Goal: Book appointment/travel/reservation

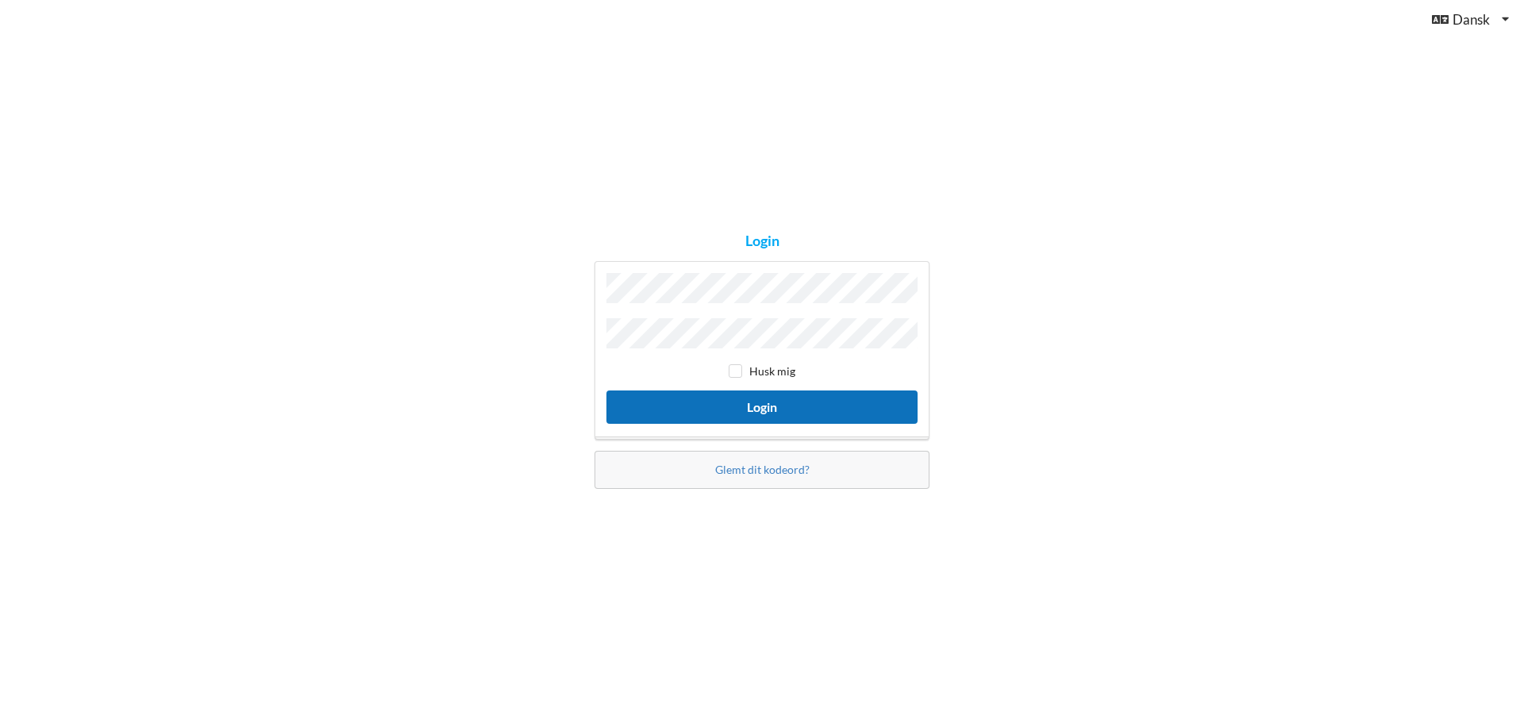
click at [779, 404] on button "Login" at bounding box center [762, 407] width 311 height 33
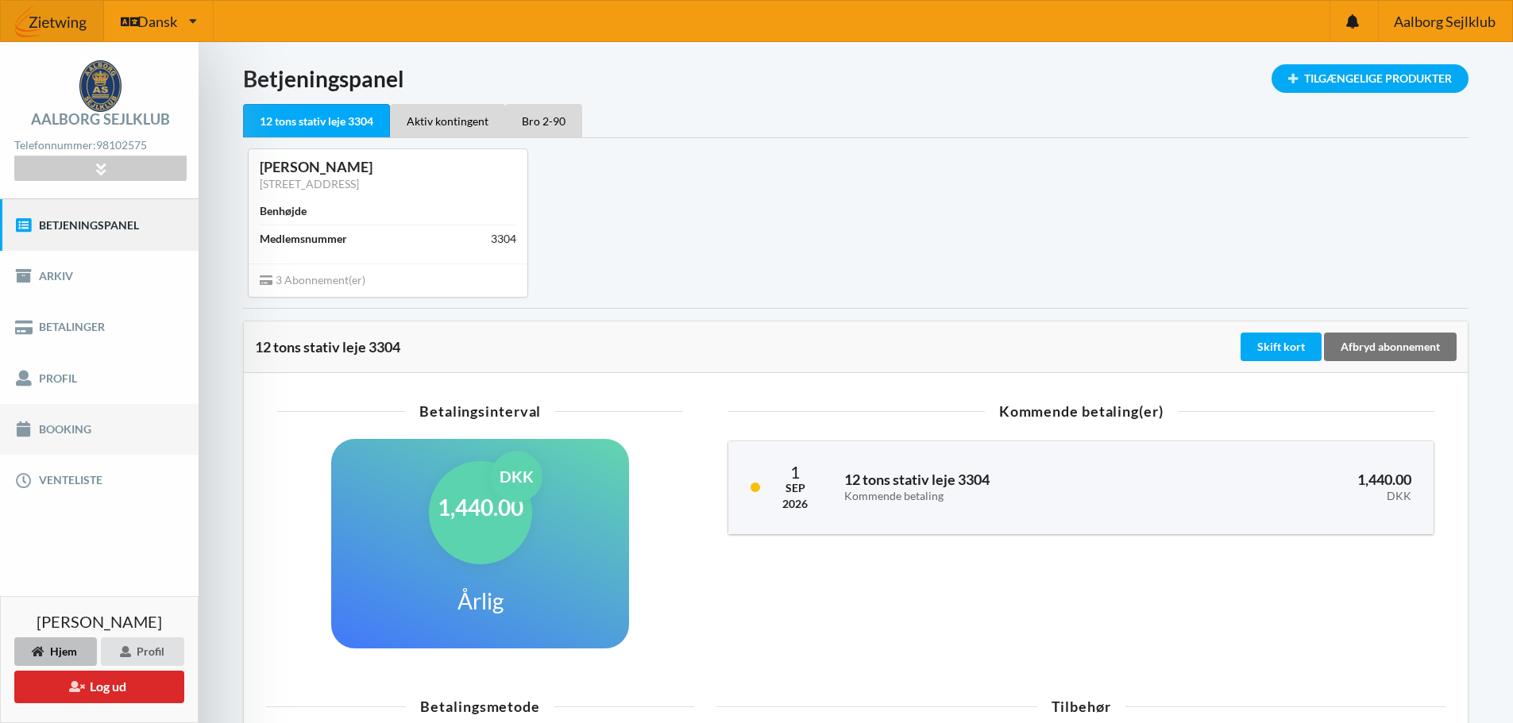
click at [55, 430] on link "Booking" at bounding box center [99, 429] width 198 height 51
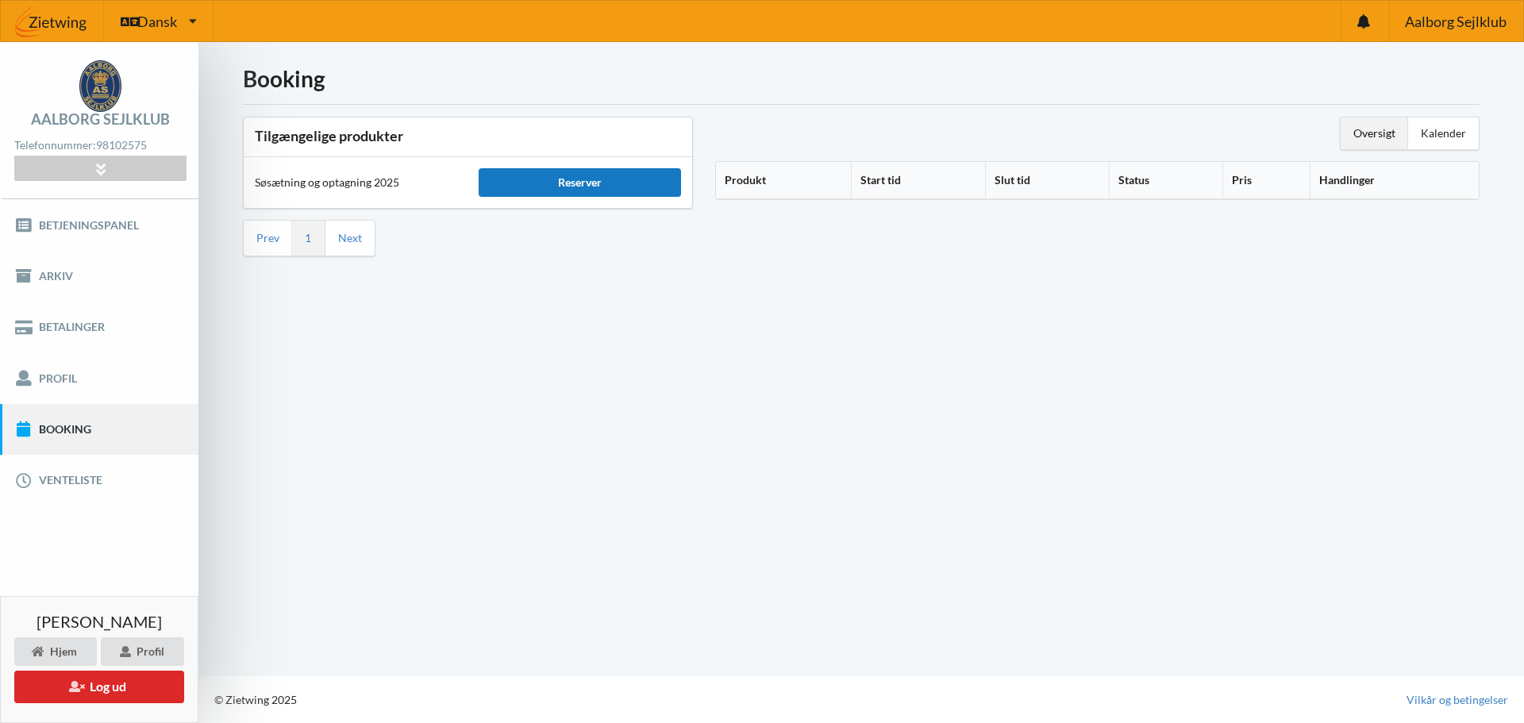
click at [565, 184] on div "Reserver" at bounding box center [580, 182] width 202 height 29
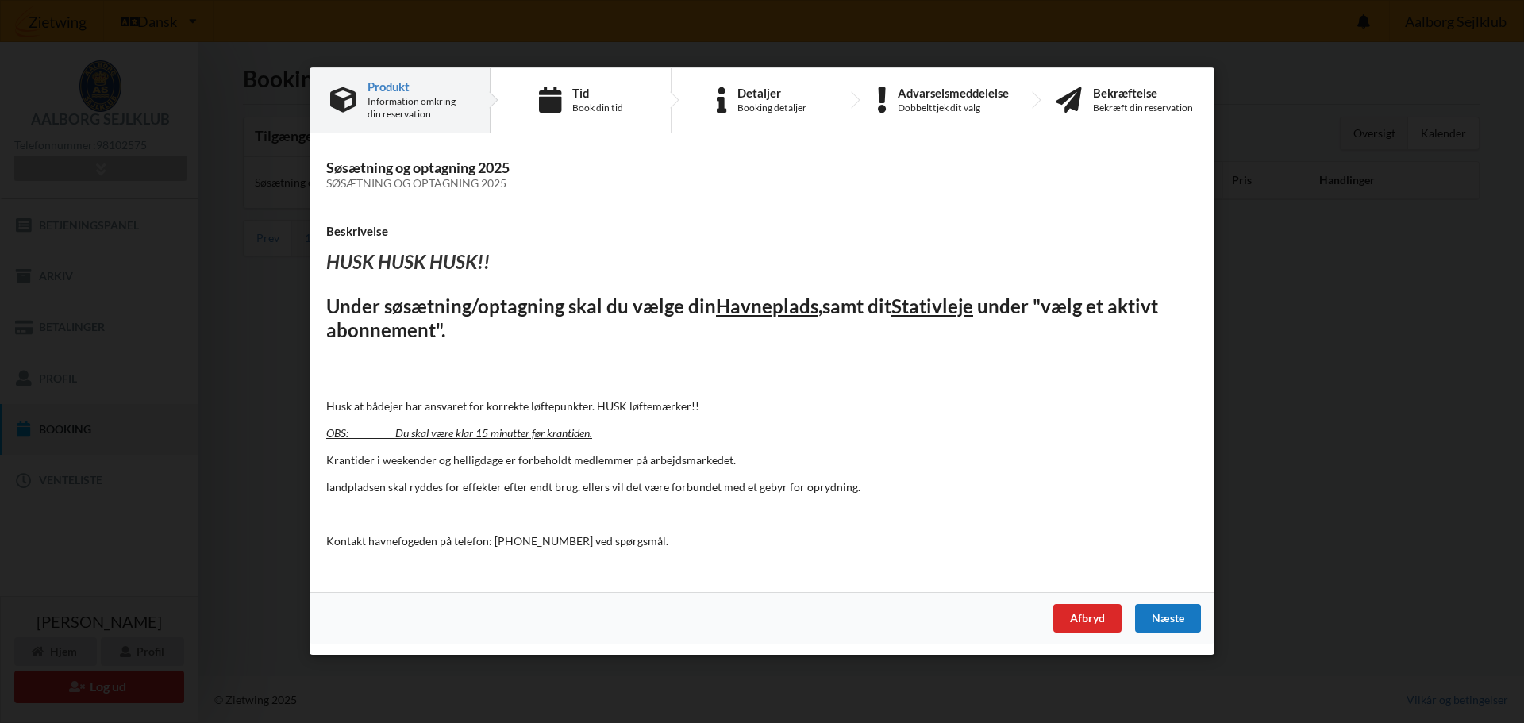
click at [1174, 616] on div "Næste" at bounding box center [1168, 619] width 66 height 29
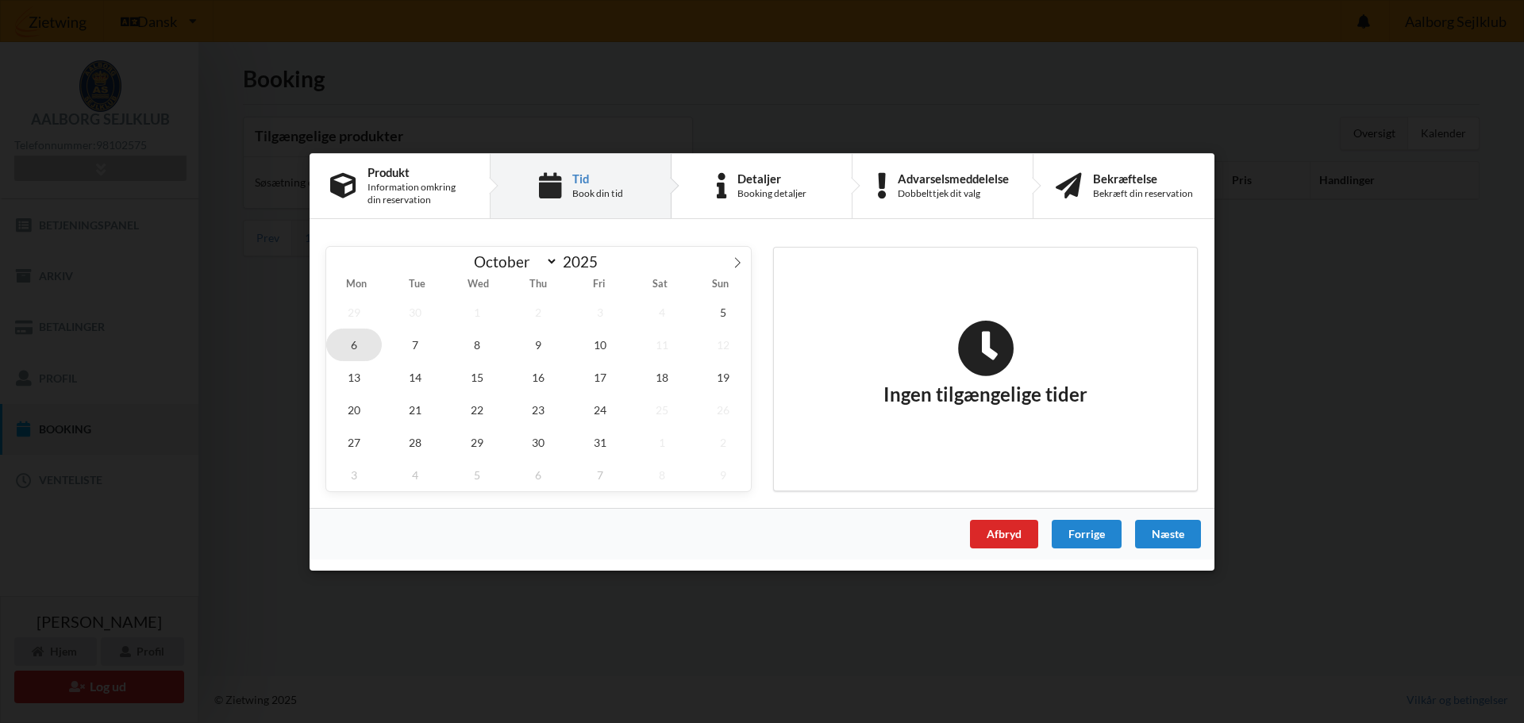
click at [351, 345] on span "6" at bounding box center [354, 344] width 56 height 33
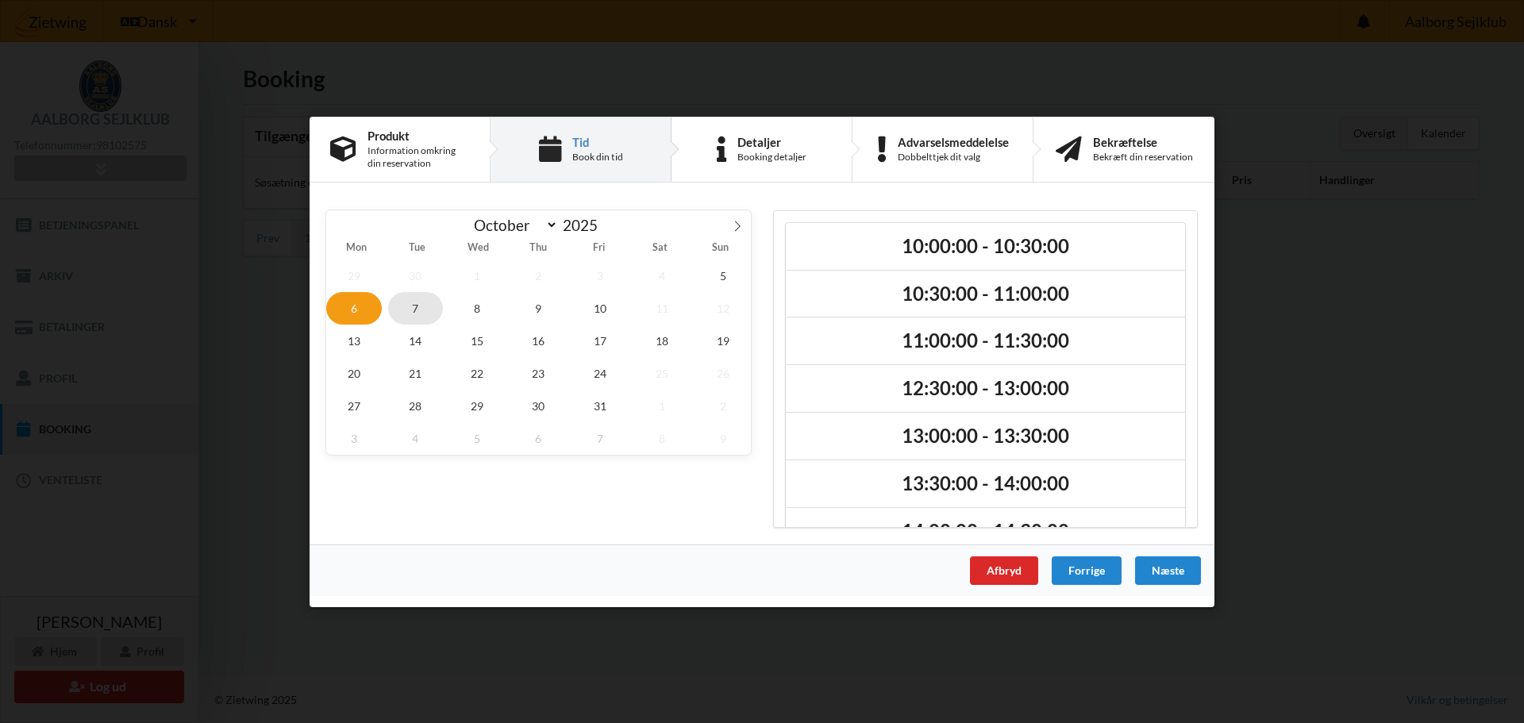
click at [411, 312] on span "7" at bounding box center [416, 307] width 56 height 33
click at [548, 408] on span "30" at bounding box center [539, 405] width 56 height 33
click at [593, 401] on span "31" at bounding box center [600, 405] width 56 height 33
click at [733, 223] on icon at bounding box center [737, 225] width 11 height 11
click at [593, 312] on span "7" at bounding box center [600, 307] width 56 height 33
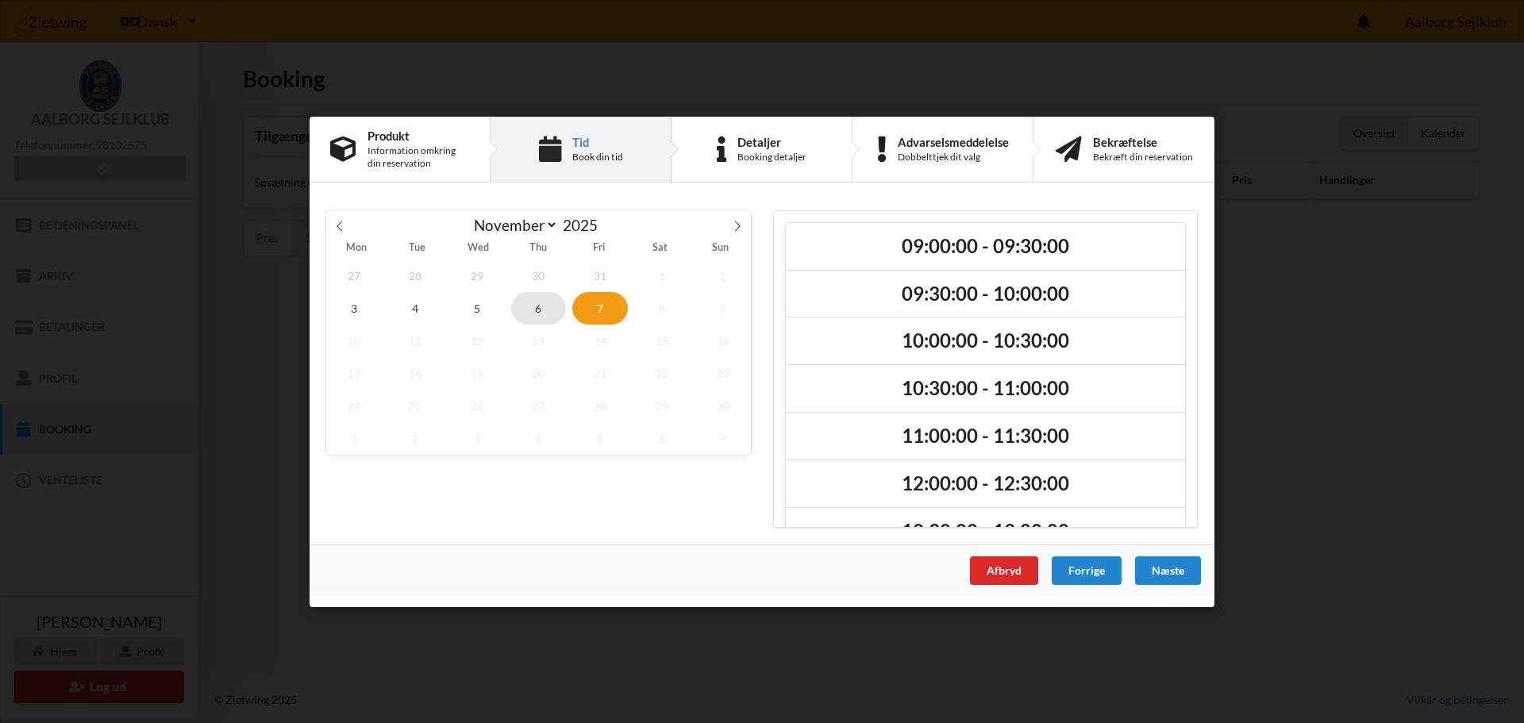
click at [534, 311] on span "6" at bounding box center [539, 307] width 56 height 33
click at [476, 305] on span "5" at bounding box center [477, 307] width 56 height 33
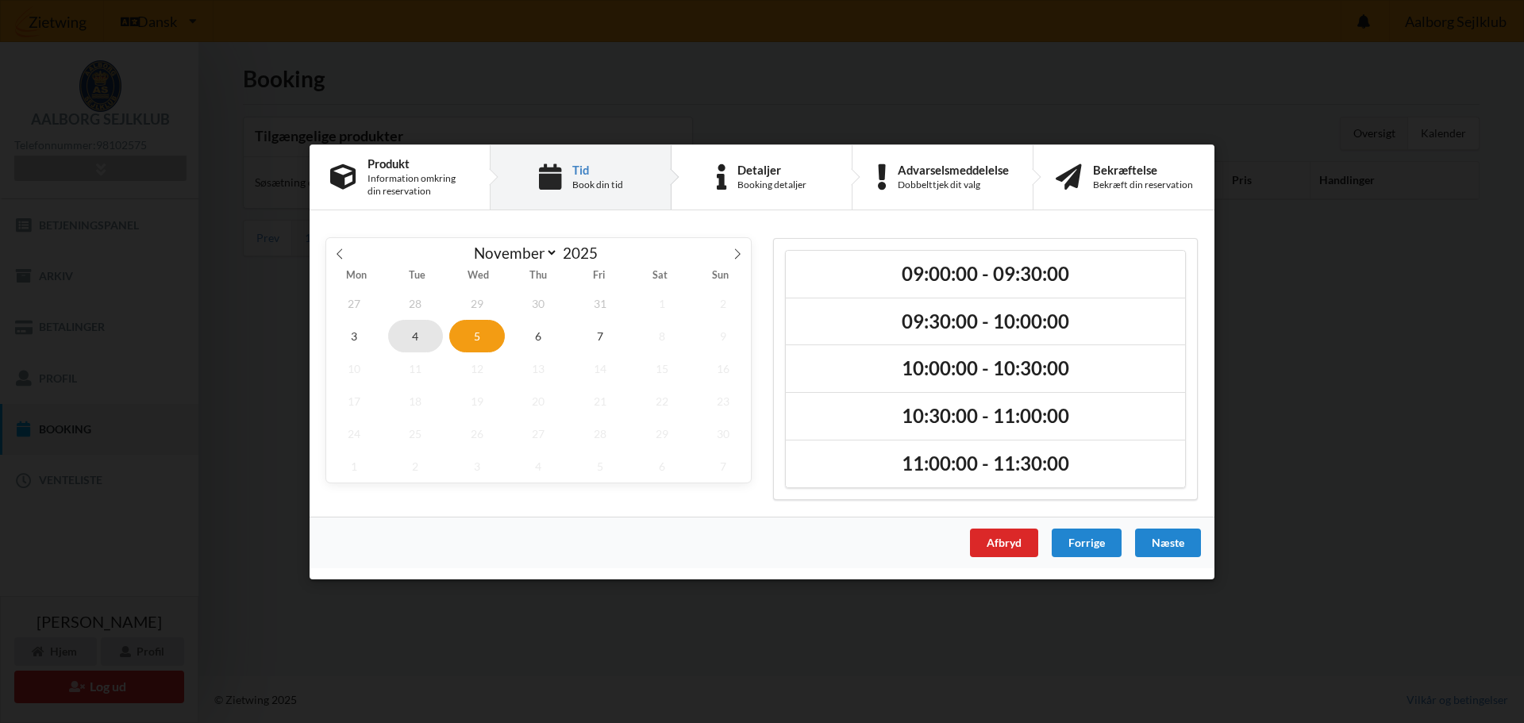
click at [406, 339] on span "4" at bounding box center [416, 335] width 56 height 33
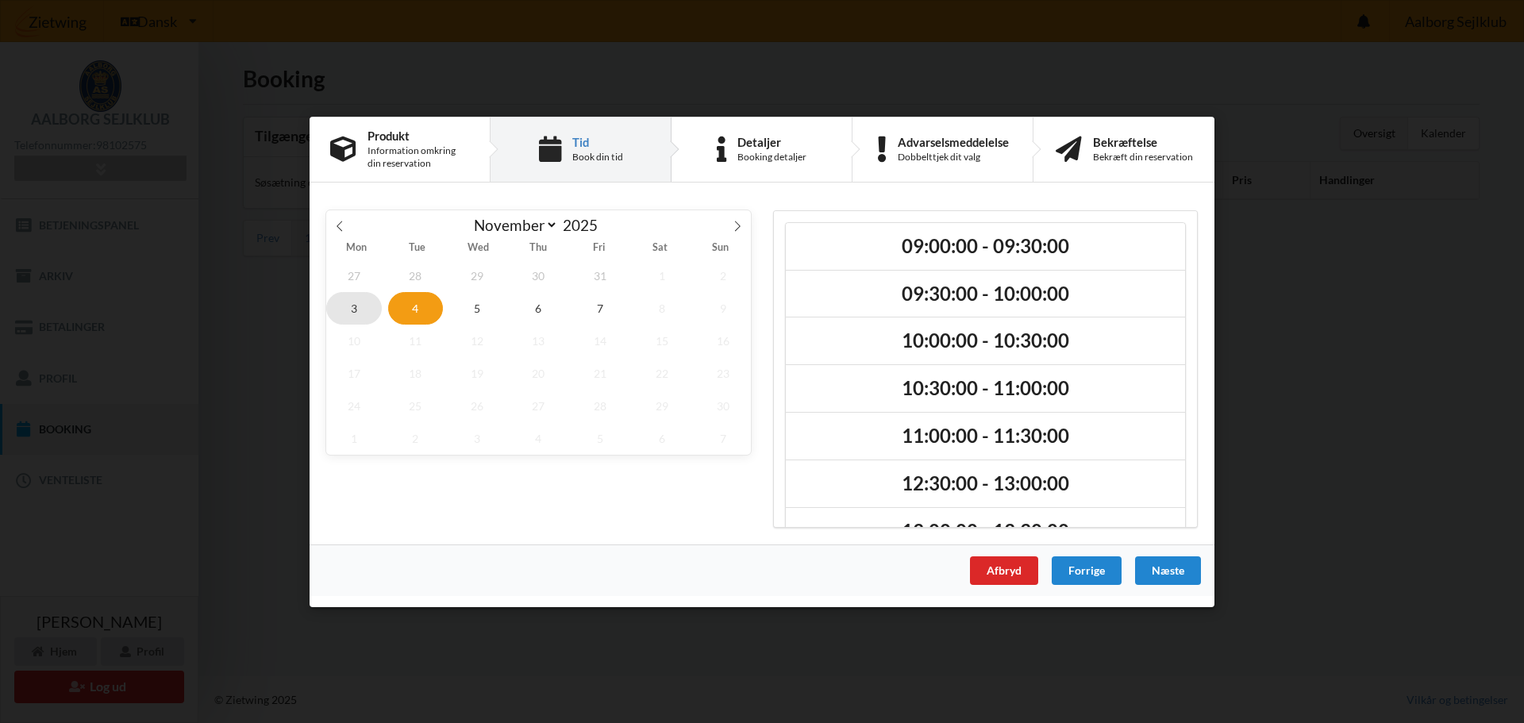
click at [355, 314] on span "3" at bounding box center [354, 307] width 56 height 33
click at [338, 225] on icon at bounding box center [340, 226] width 6 height 10
select select "9"
click at [723, 276] on span "5" at bounding box center [724, 275] width 56 height 33
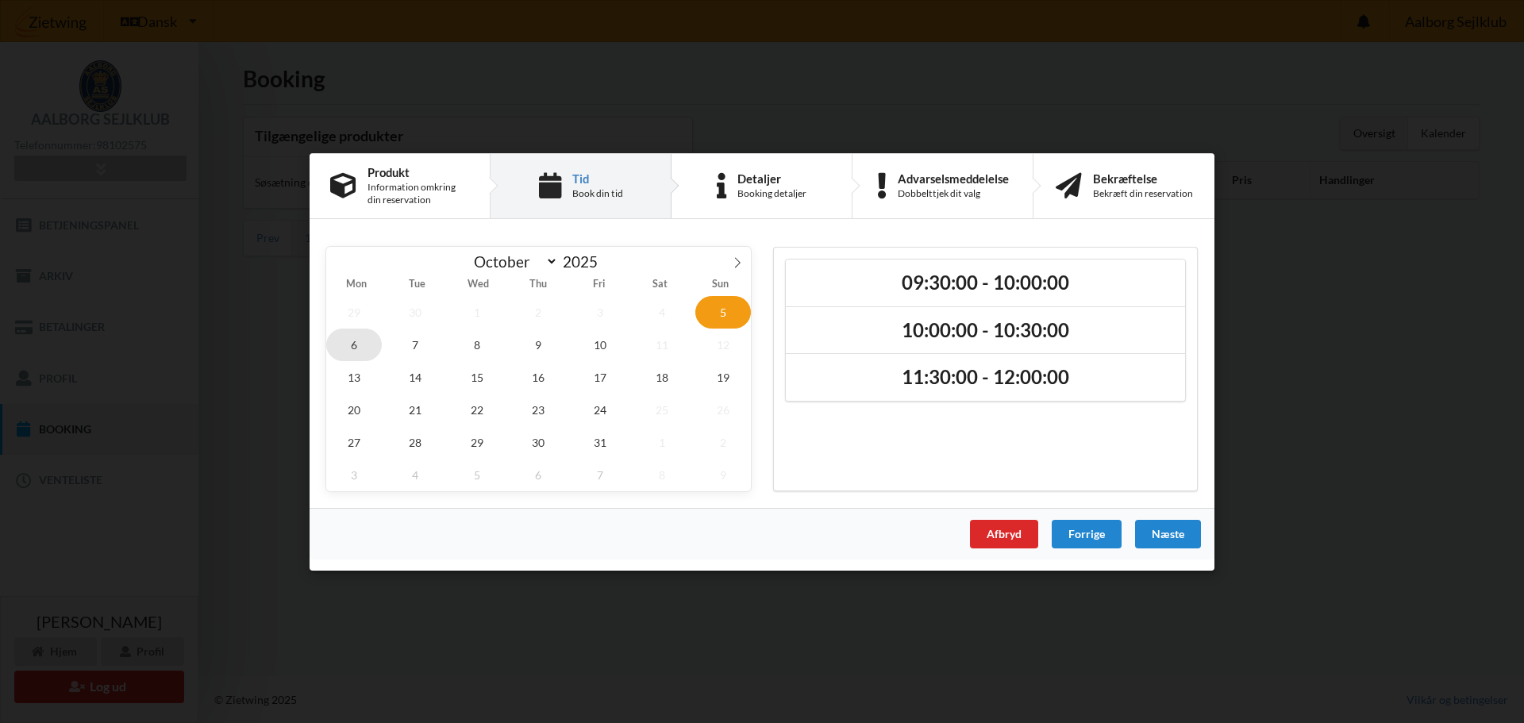
click at [349, 344] on span "6" at bounding box center [354, 344] width 56 height 33
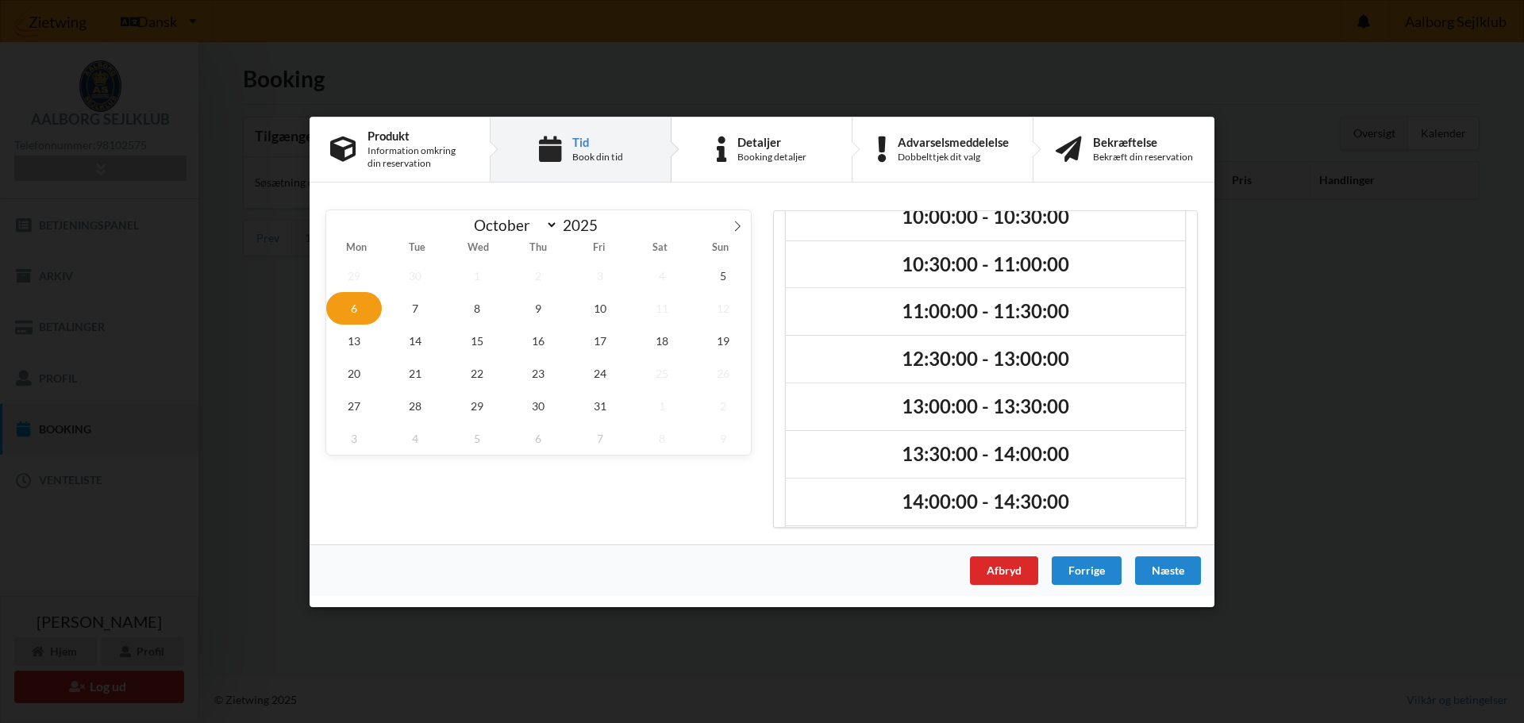
scroll to position [26, 0]
